Goal: Task Accomplishment & Management: Use online tool/utility

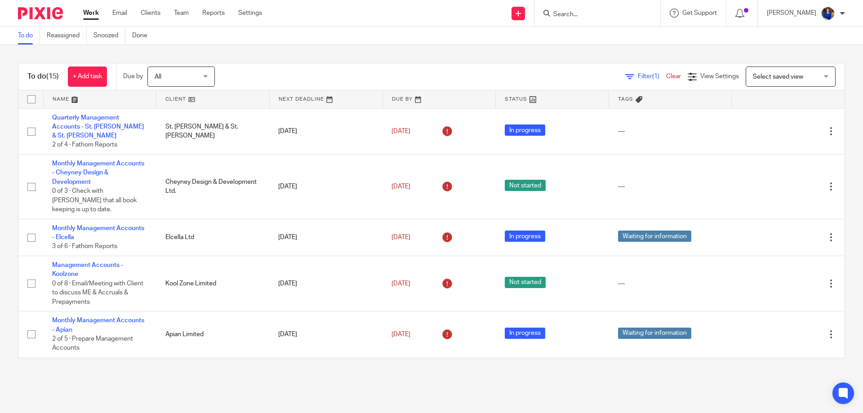
click at [566, 14] on input "Search" at bounding box center [592, 15] width 81 height 8
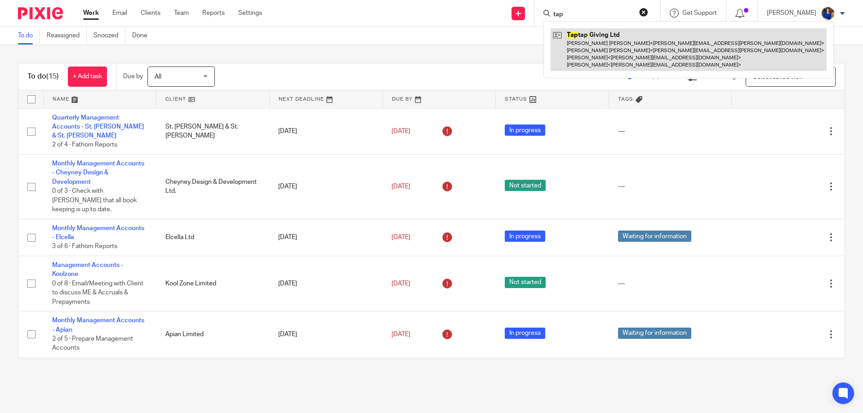
type input "tap"
click at [635, 57] on link at bounding box center [689, 49] width 276 height 43
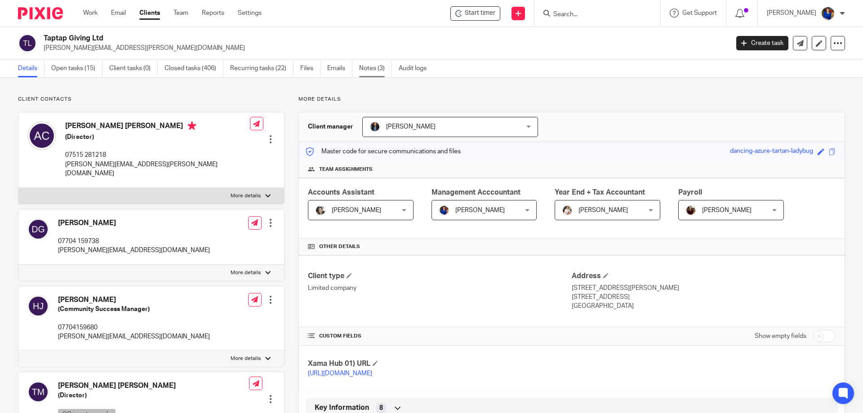
click at [370, 68] on link "Notes (3)" at bounding box center [375, 69] width 33 height 18
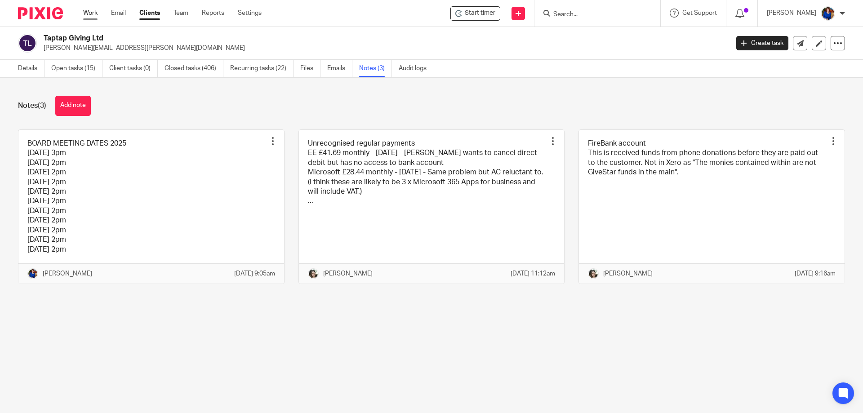
click at [92, 13] on link "Work" at bounding box center [90, 13] width 14 height 9
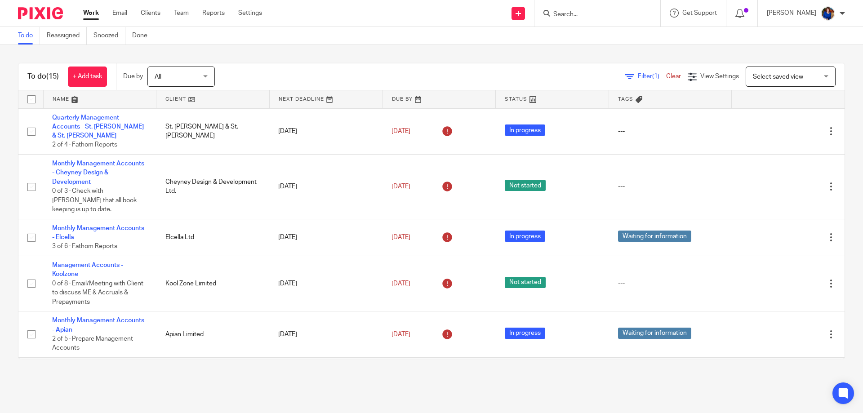
click at [576, 13] on input "Search" at bounding box center [592, 15] width 81 height 8
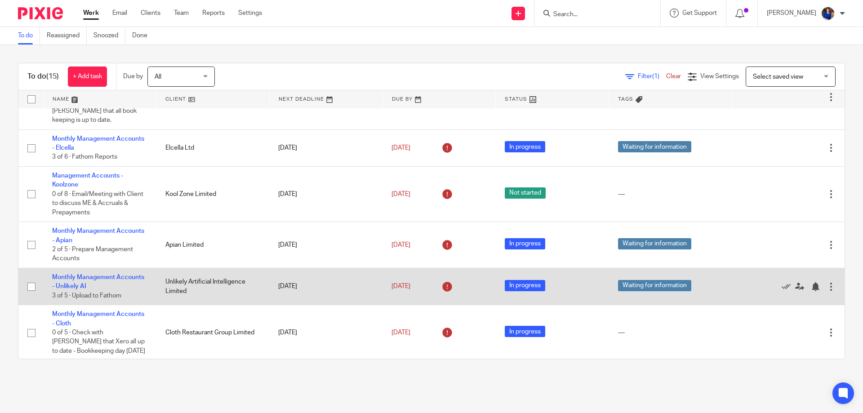
scroll to position [90, 0]
click at [131, 274] on link "Monthly Management Accounts - Unlikely AI" at bounding box center [98, 281] width 92 height 15
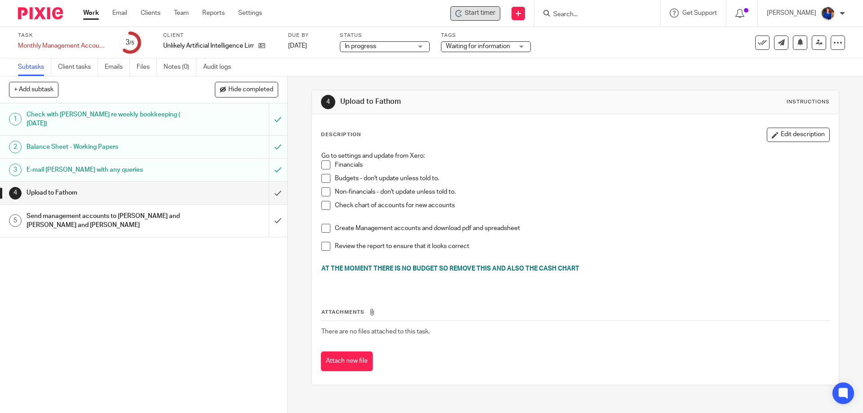
click at [490, 12] on span "Start timer" at bounding box center [480, 13] width 31 height 9
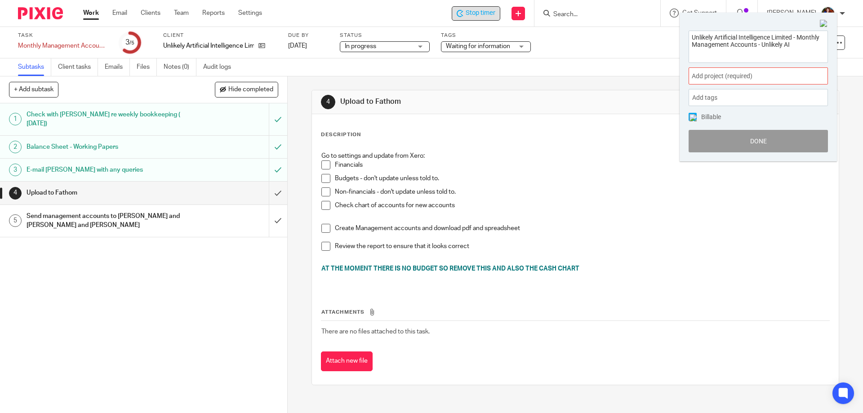
click at [733, 81] on div "Add project (required) :" at bounding box center [757, 75] width 139 height 17
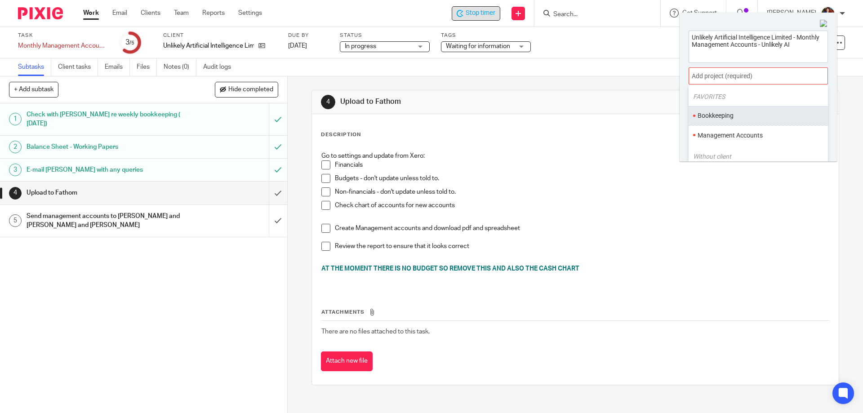
scroll to position [45, 0]
click at [733, 116] on li "Management Accounts" at bounding box center [755, 116] width 117 height 9
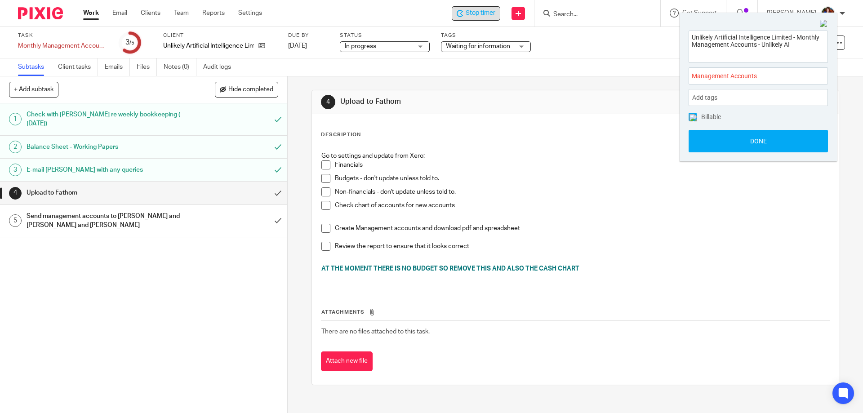
click at [693, 116] on img at bounding box center [692, 117] width 7 height 7
drag, startPoint x: 701, startPoint y: 138, endPoint x: 708, endPoint y: 135, distance: 7.8
click at [702, 138] on button "Done" at bounding box center [757, 141] width 139 height 22
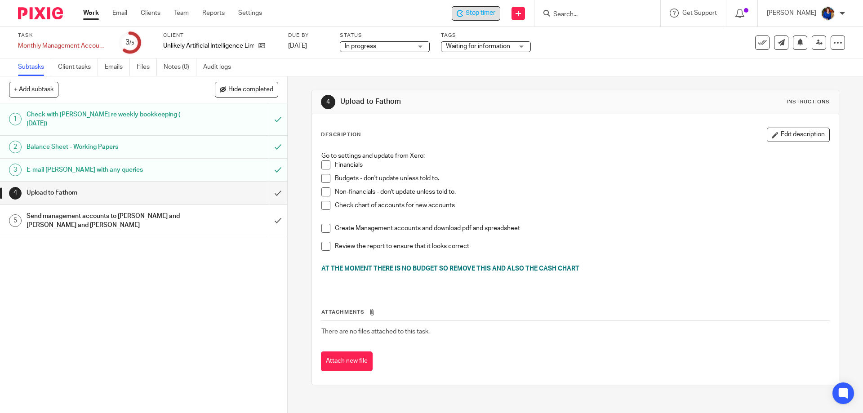
click at [89, 13] on link "Work" at bounding box center [91, 13] width 16 height 9
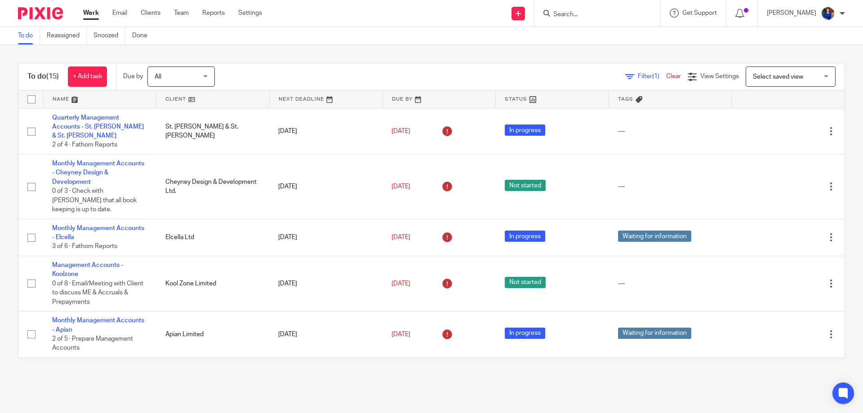
click at [568, 12] on input "Search" at bounding box center [592, 15] width 81 height 8
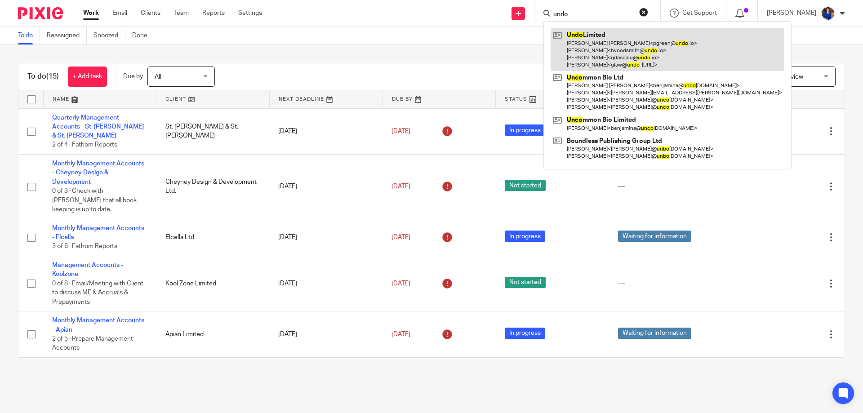
type input "undo"
click at [613, 53] on link at bounding box center [668, 49] width 234 height 43
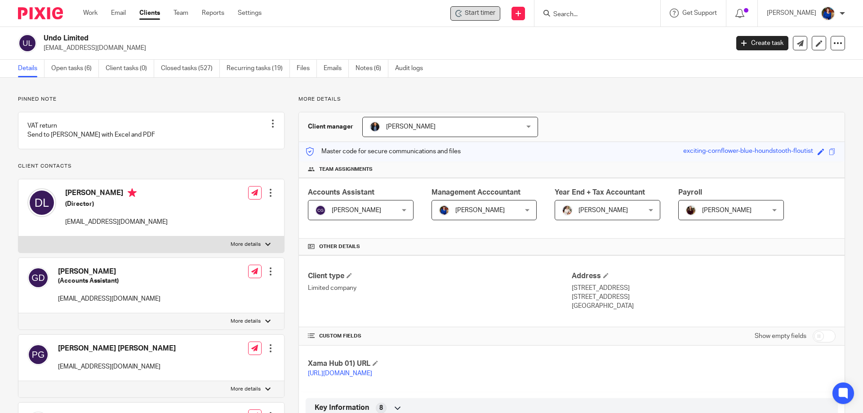
click at [488, 14] on span "Start timer" at bounding box center [480, 13] width 31 height 9
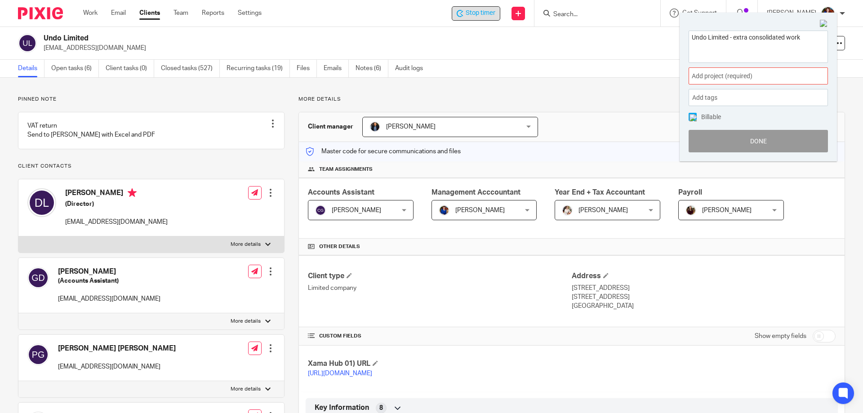
type textarea "Undo Limited - extra consolidated work"
click at [740, 82] on div "Add project (required) :" at bounding box center [757, 75] width 139 height 17
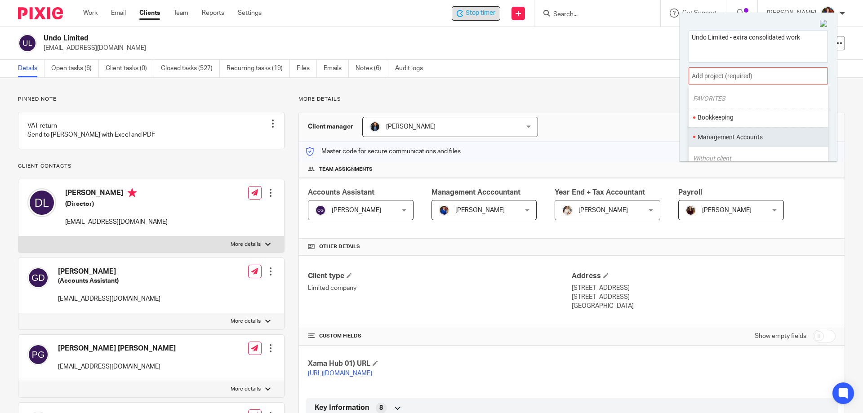
scroll to position [45, 0]
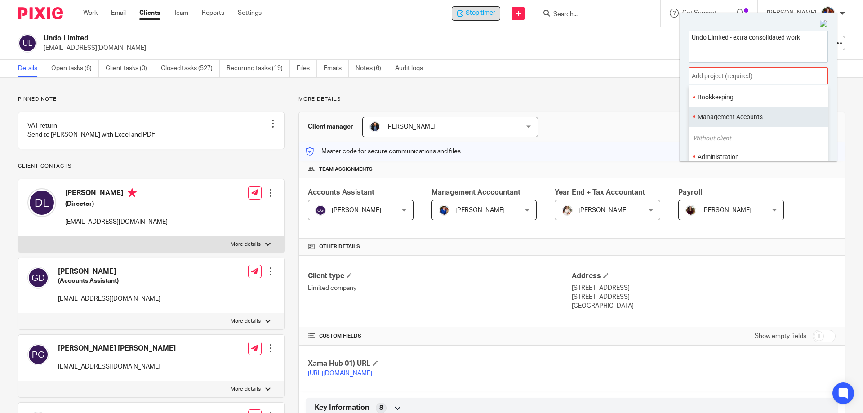
click at [759, 122] on ul "Management Accounts" at bounding box center [757, 116] width 139 height 19
click at [713, 114] on li "Management Accounts" at bounding box center [755, 116] width 117 height 9
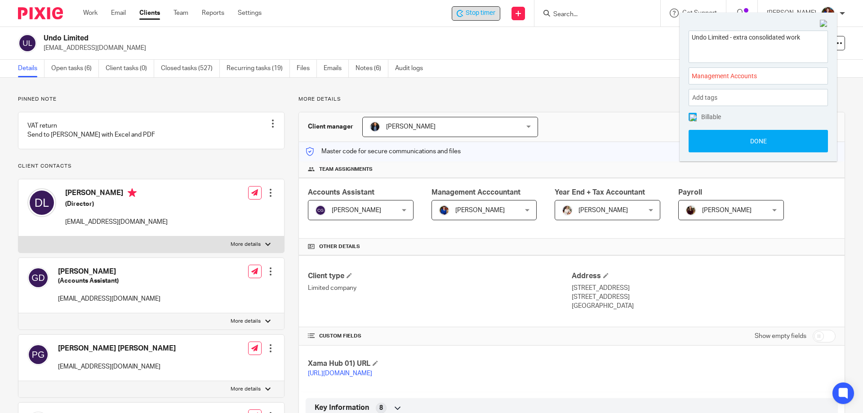
click at [692, 117] on img at bounding box center [692, 117] width 7 height 7
click at [708, 137] on button "Done" at bounding box center [757, 141] width 139 height 22
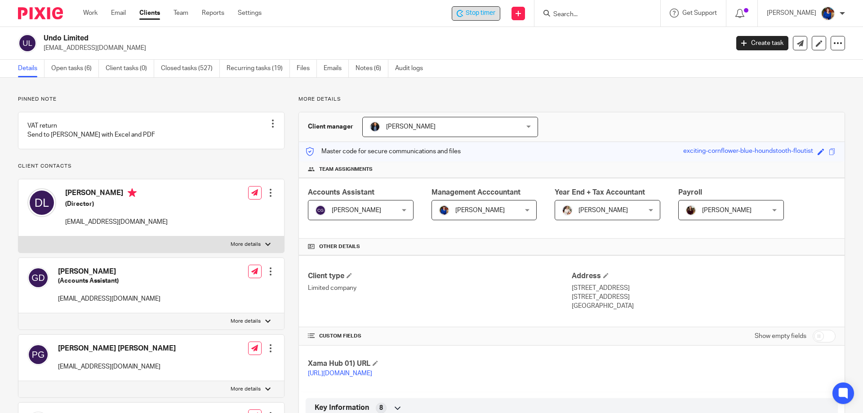
click at [476, 12] on span "Stop timer" at bounding box center [481, 13] width 30 height 9
click at [94, 13] on link "Work" at bounding box center [90, 13] width 14 height 9
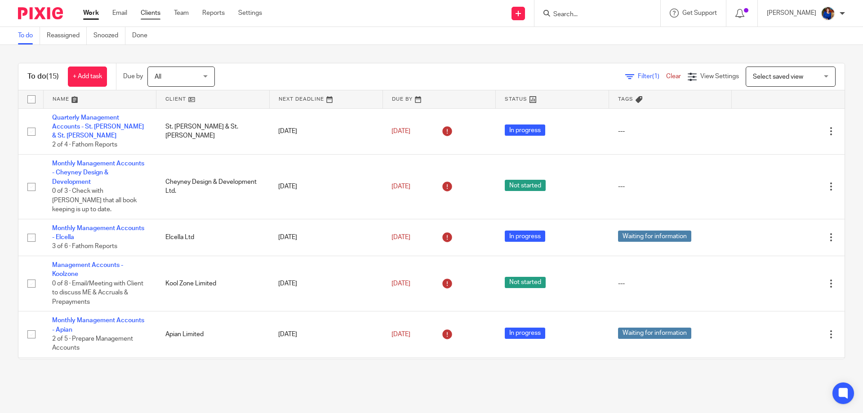
click at [155, 12] on link "Clients" at bounding box center [151, 13] width 20 height 9
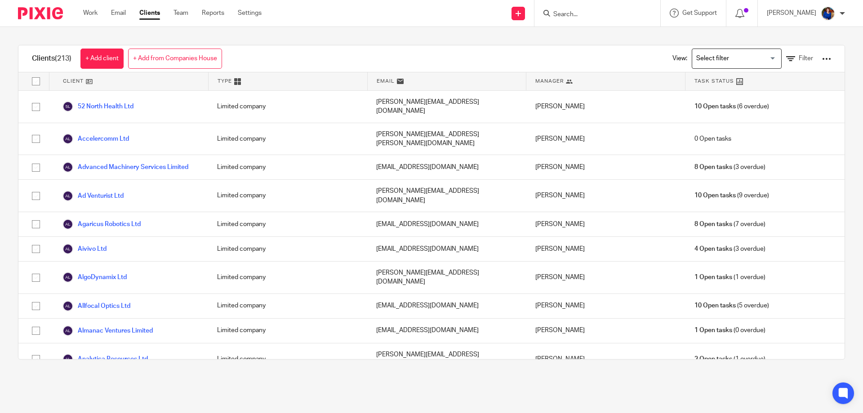
click at [564, 16] on input "Search" at bounding box center [592, 15] width 81 height 8
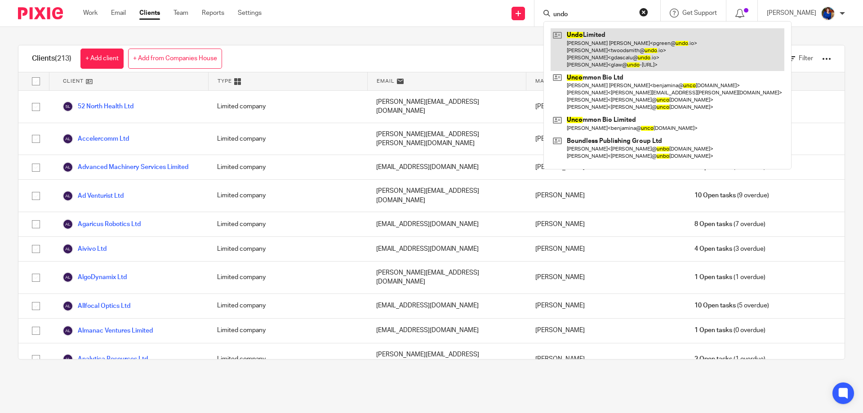
type input "undo"
click at [584, 36] on link at bounding box center [668, 49] width 234 height 43
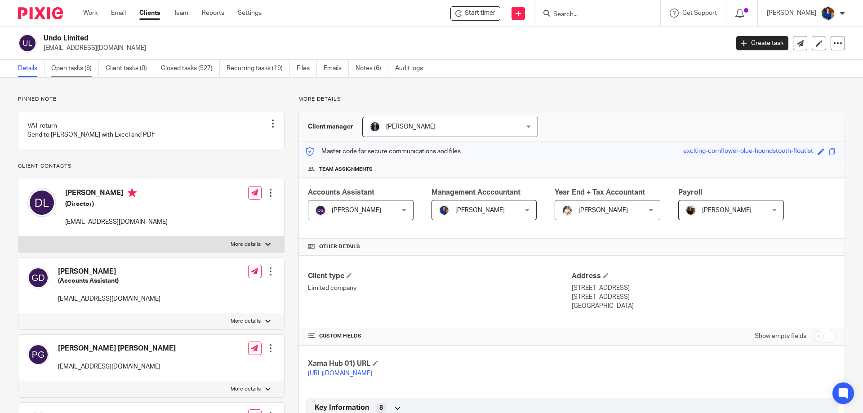
click at [84, 64] on link "Open tasks (6)" at bounding box center [75, 69] width 48 height 18
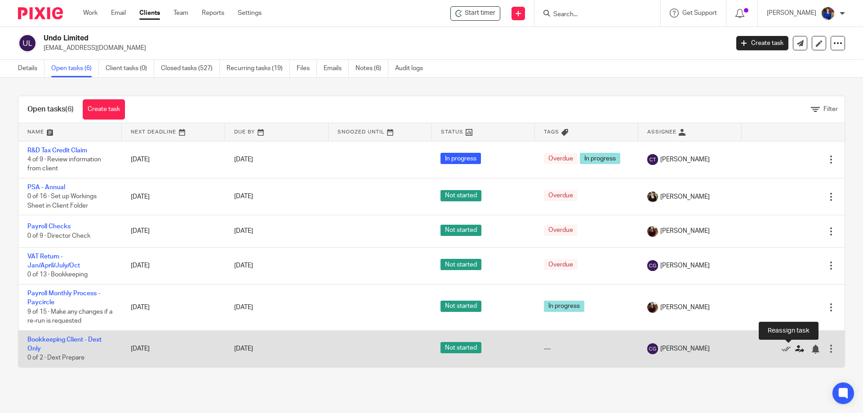
click at [795, 349] on icon at bounding box center [799, 349] width 9 height 9
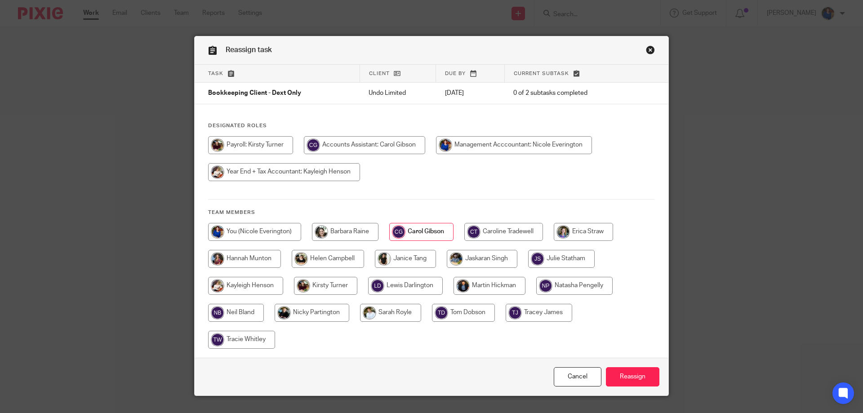
click at [268, 231] on input "radio" at bounding box center [254, 232] width 93 height 18
radio input "true"
click at [631, 373] on input "Reassign" at bounding box center [632, 376] width 53 height 19
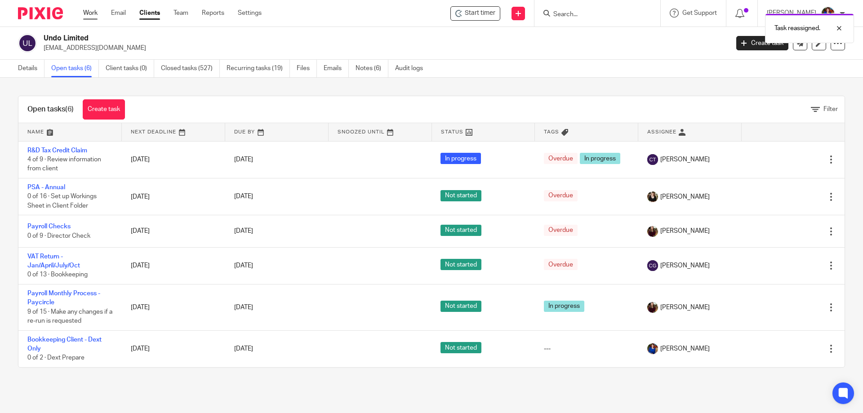
click at [95, 11] on link "Work" at bounding box center [90, 13] width 14 height 9
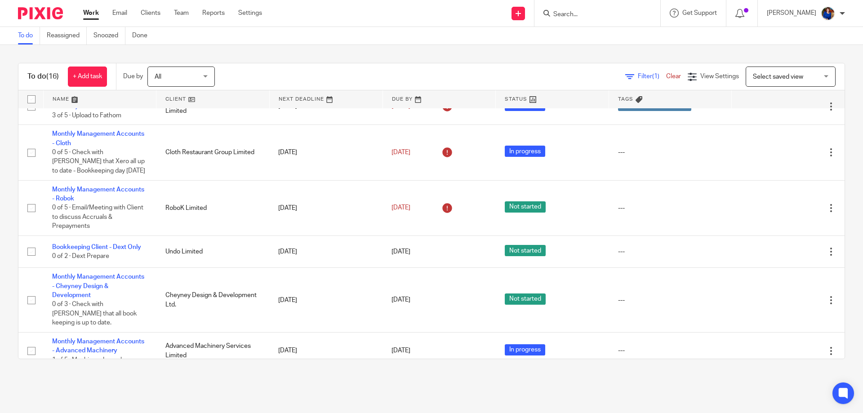
scroll to position [315, 0]
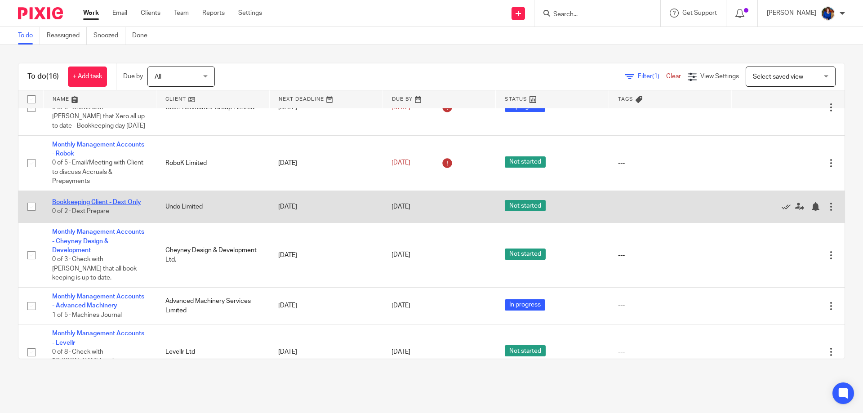
click at [122, 199] on link "Bookkeeping Client - Dext Only" at bounding box center [96, 202] width 89 height 6
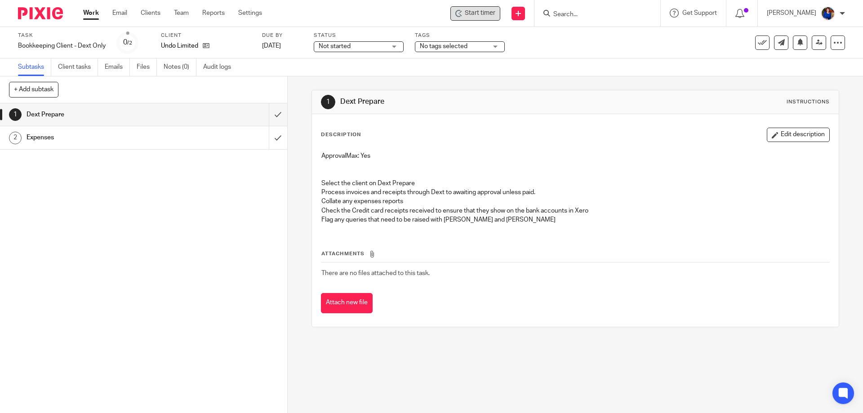
click at [484, 12] on span "Start timer" at bounding box center [480, 13] width 31 height 9
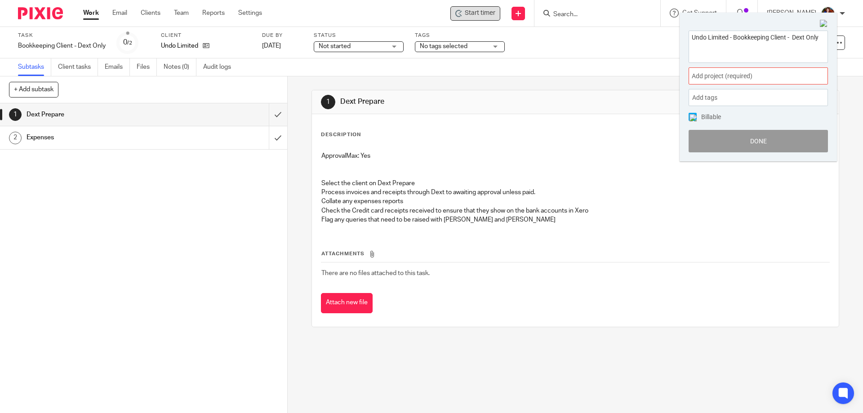
click at [766, 74] on span "Add project (required) :" at bounding box center [748, 75] width 113 height 9
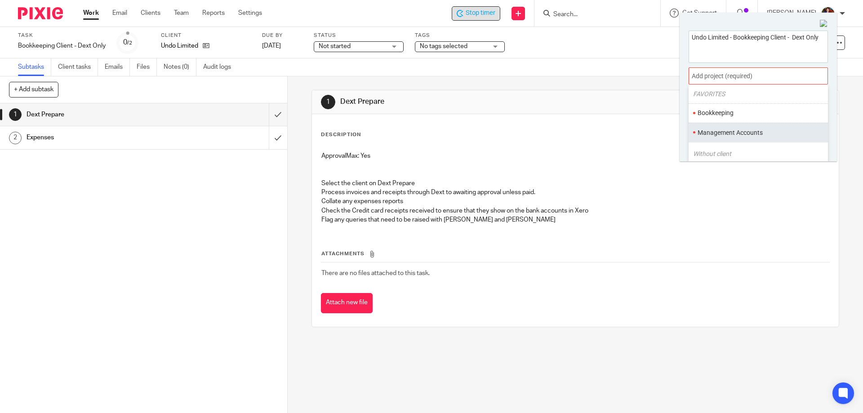
scroll to position [45, 0]
drag, startPoint x: 750, startPoint y: 99, endPoint x: 724, endPoint y: 102, distance: 26.7
click at [749, 98] on li "Bookkeeping" at bounding box center [755, 97] width 117 height 9
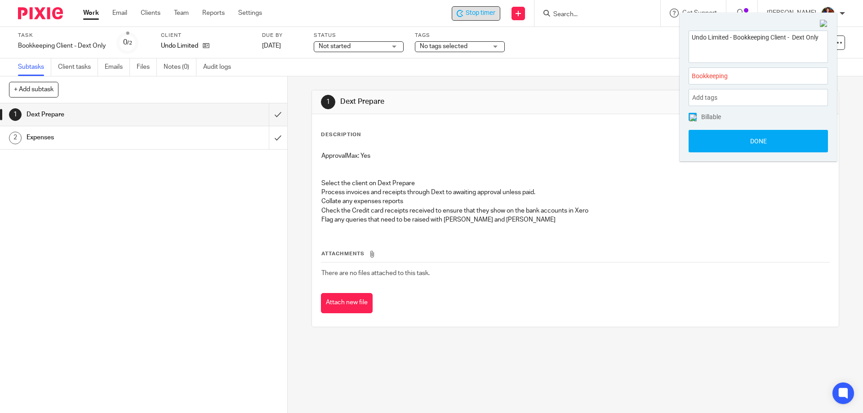
click at [692, 116] on img at bounding box center [692, 117] width 7 height 7
click at [707, 138] on button "Done" at bounding box center [757, 141] width 139 height 22
